Goal: Use online tool/utility: Utilize a website feature to perform a specific function

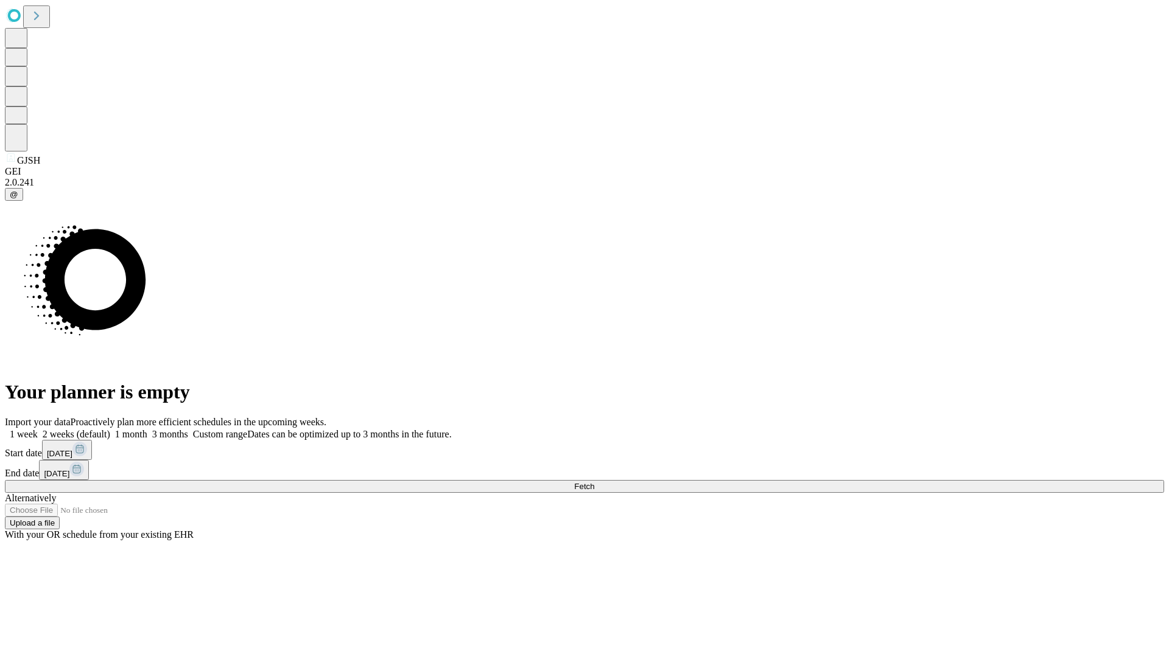
click at [594, 482] on span "Fetch" at bounding box center [584, 486] width 20 height 9
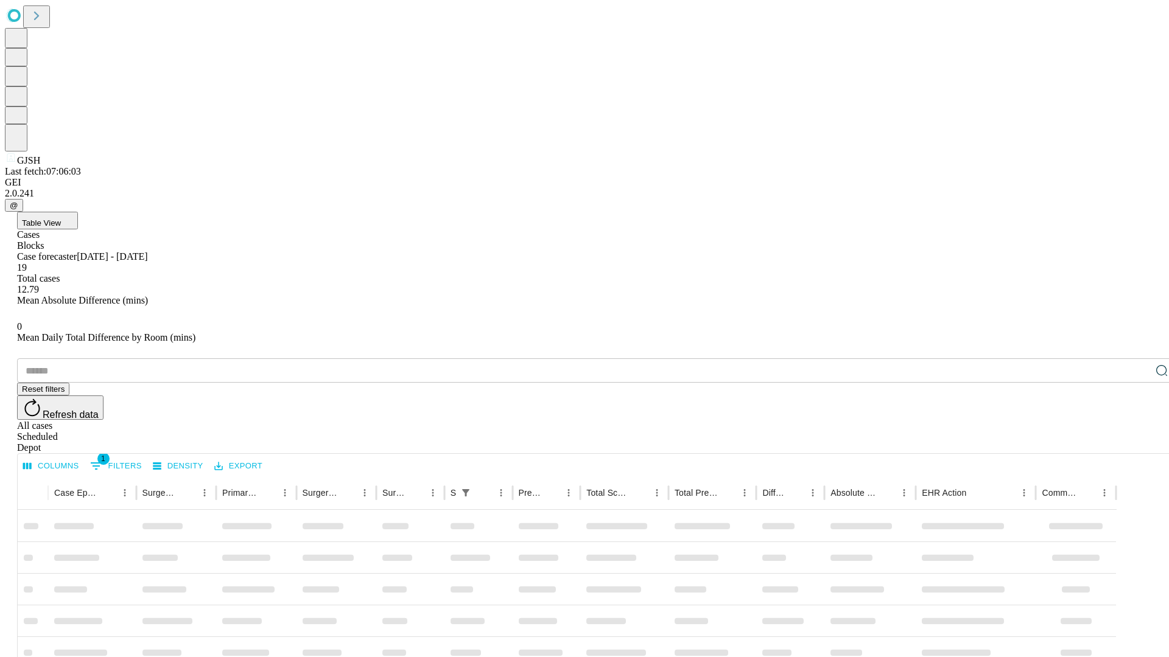
click at [61, 218] on span "Table View" at bounding box center [41, 222] width 39 height 9
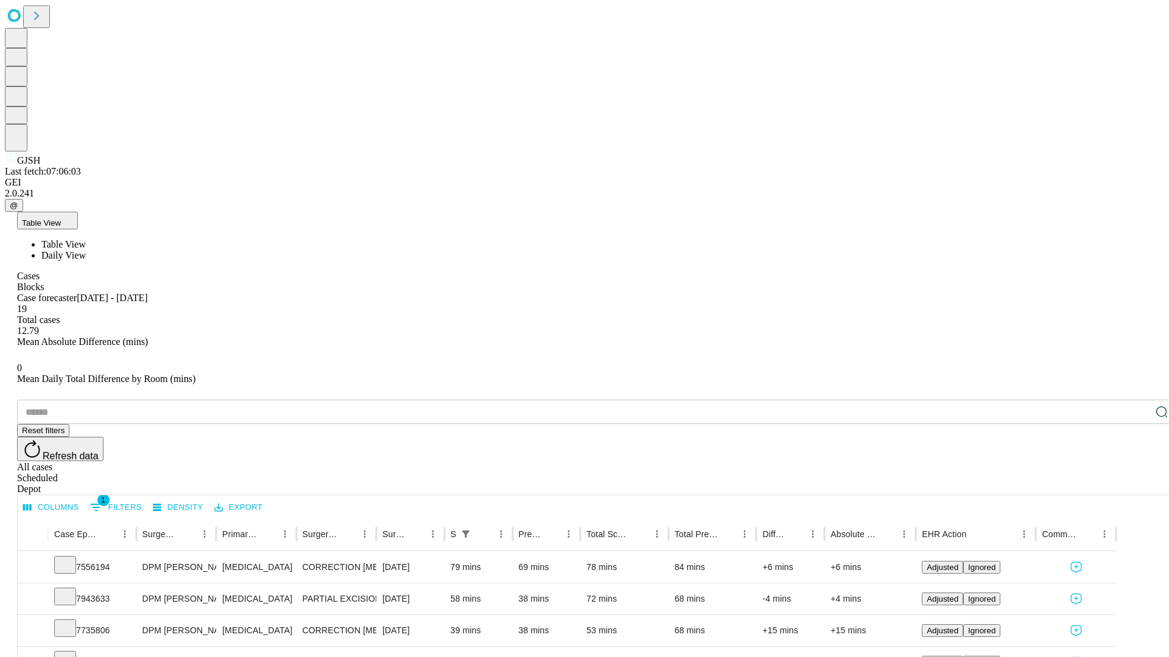
click at [86, 250] on span "Daily View" at bounding box center [63, 255] width 44 height 10
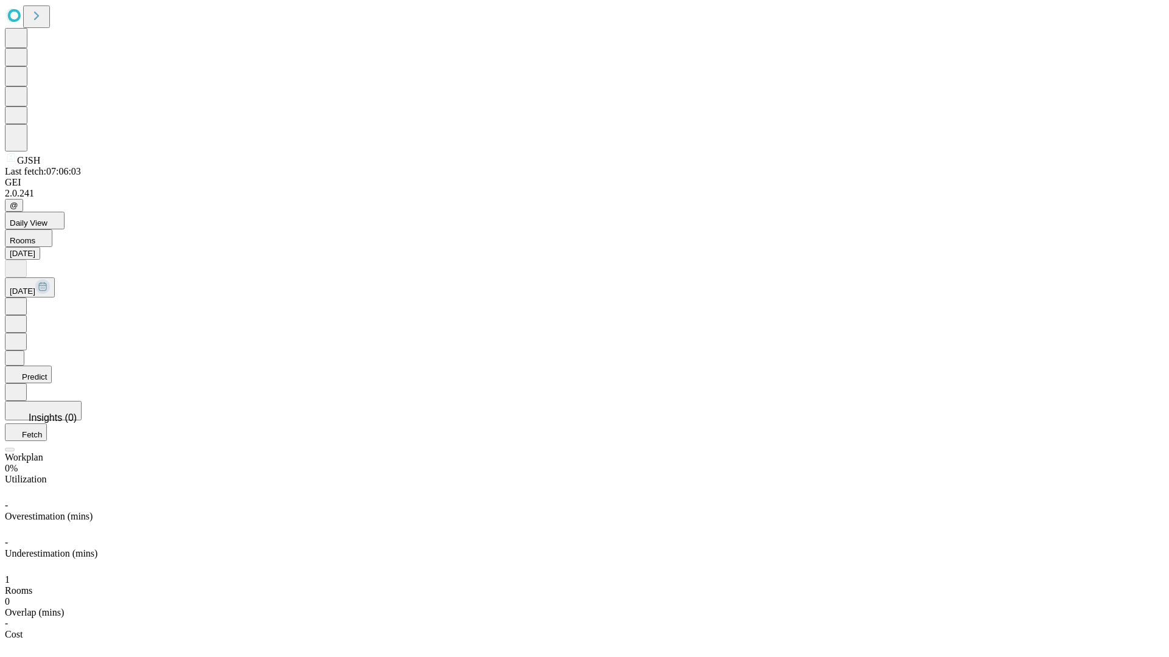
click at [52, 366] on button "Predict" at bounding box center [28, 375] width 47 height 18
